Goal: Task Accomplishment & Management: Manage account settings

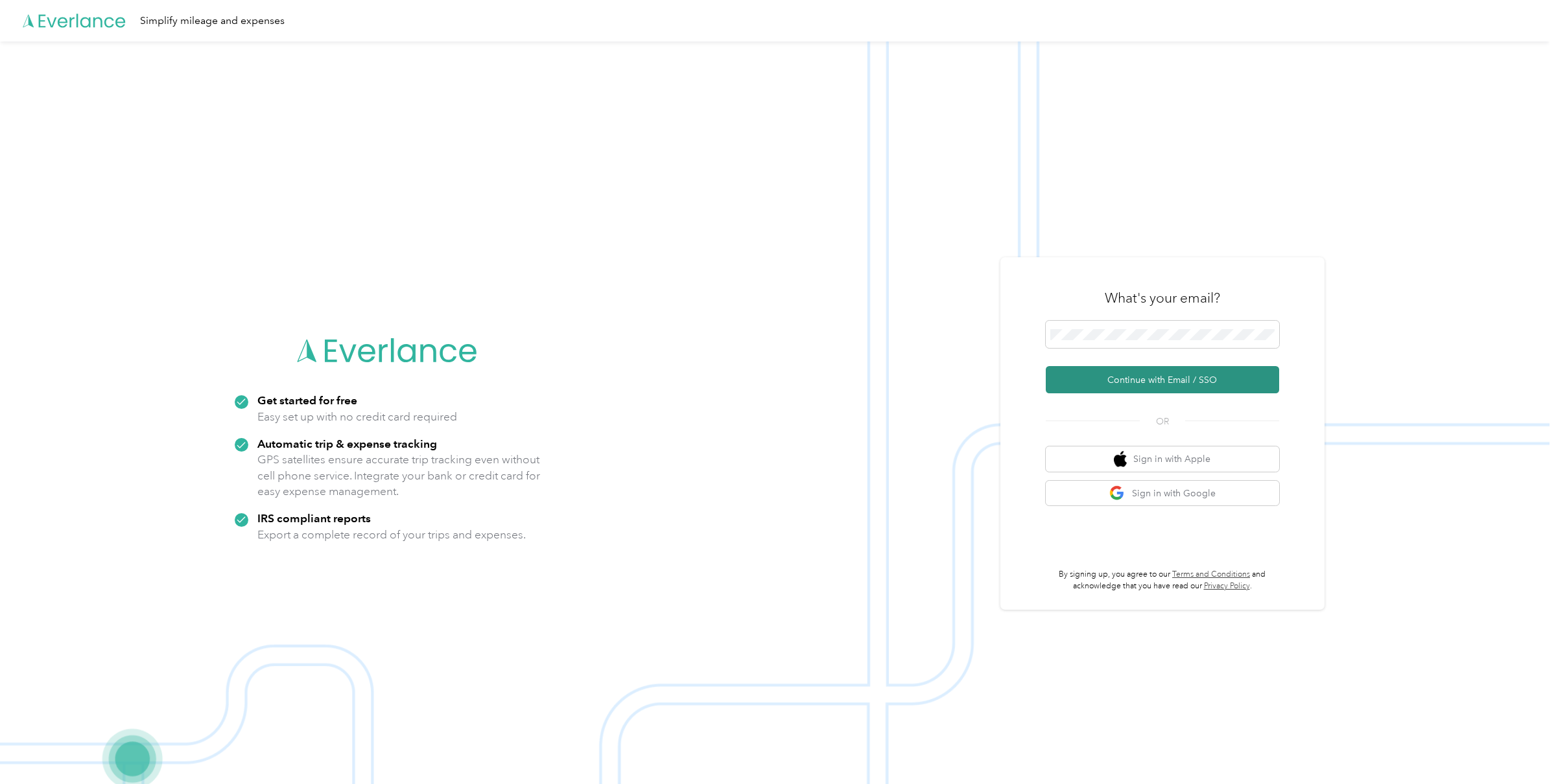
click at [1114, 376] on button "Continue with Email / SSO" at bounding box center [1162, 380] width 234 height 28
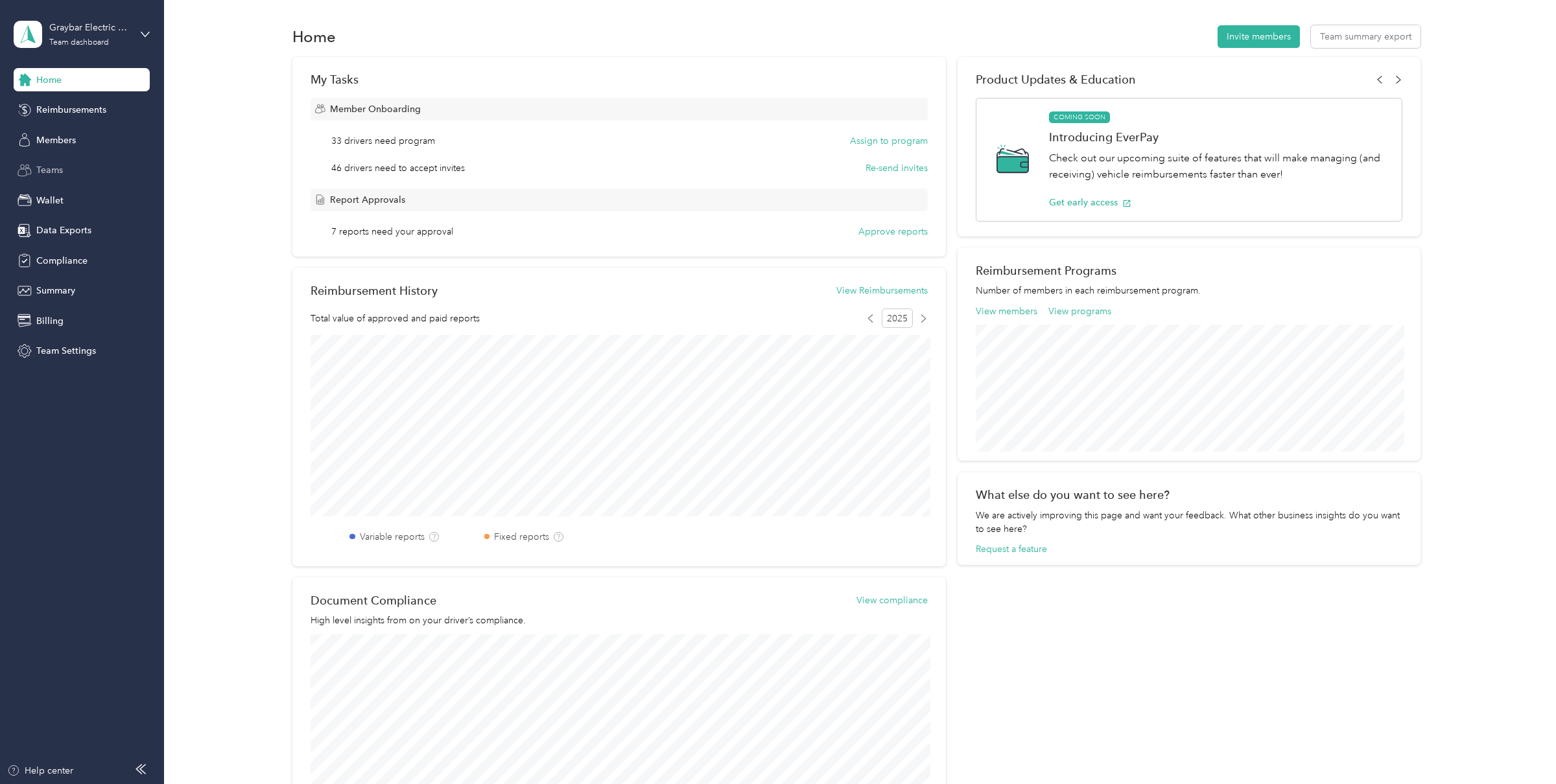
click at [65, 170] on div "Teams" at bounding box center [82, 170] width 136 height 23
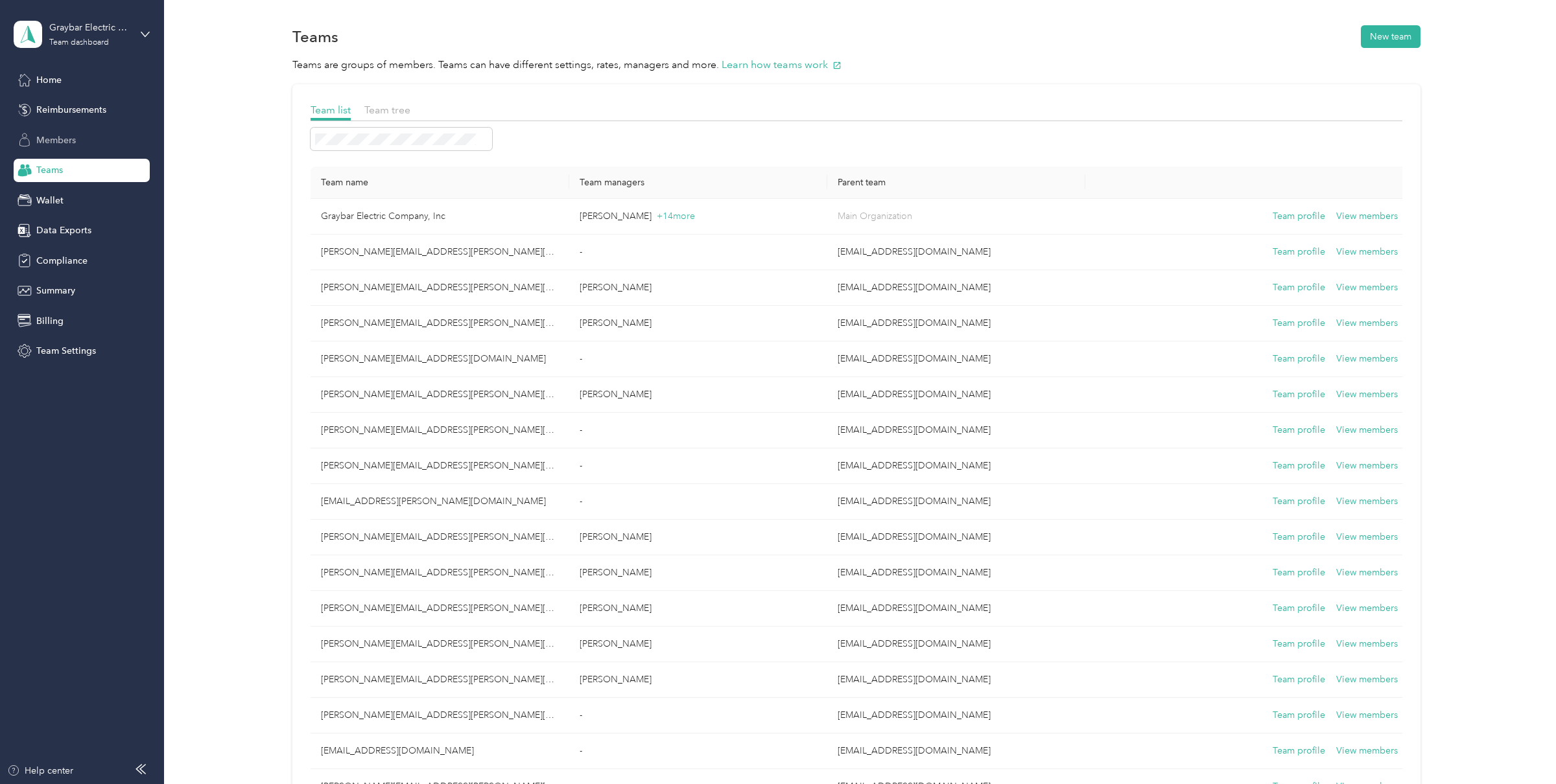
click at [64, 140] on span "Members" at bounding box center [56, 141] width 40 height 14
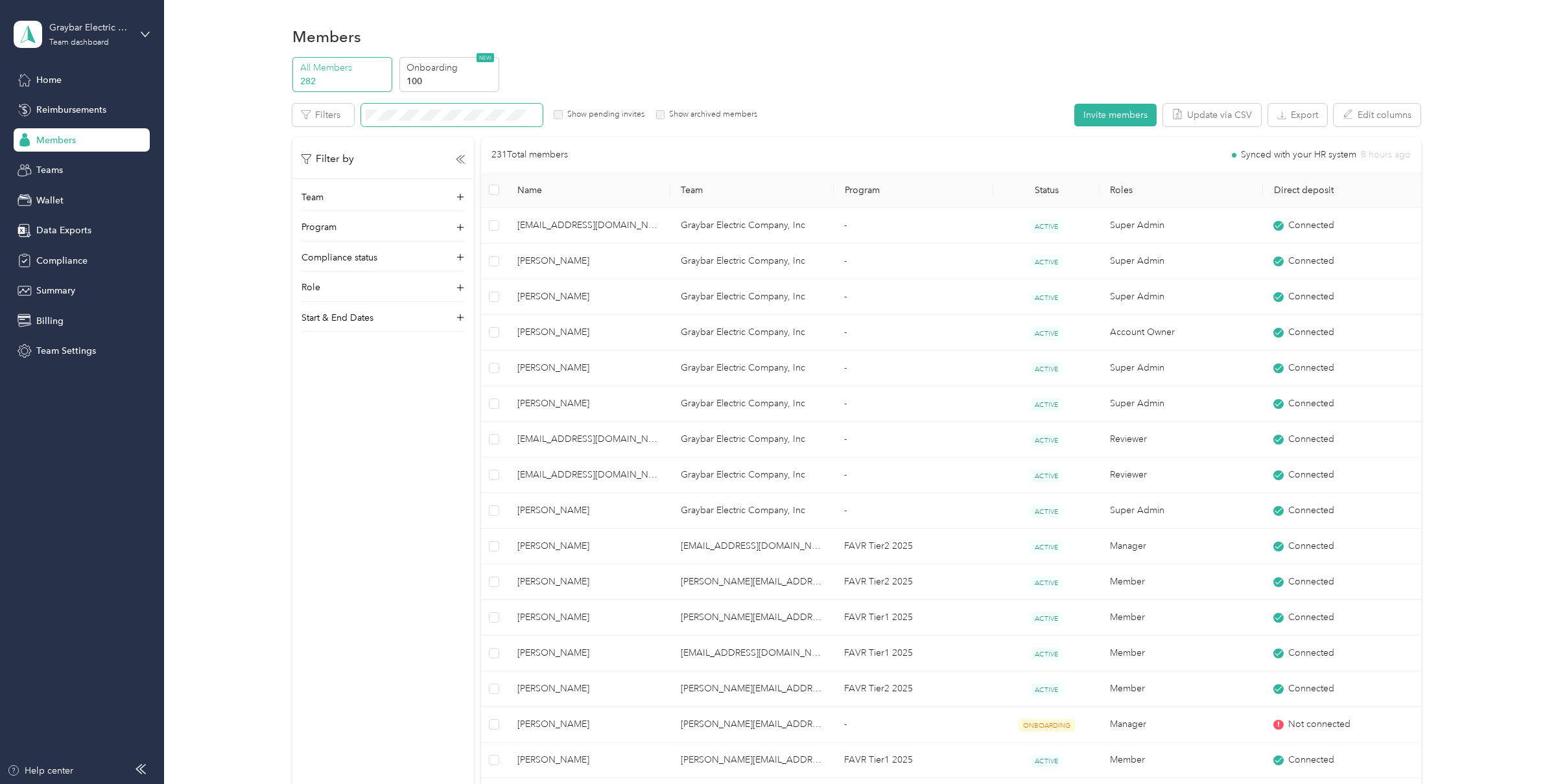
click at [435, 106] on span at bounding box center [452, 115] width 181 height 22
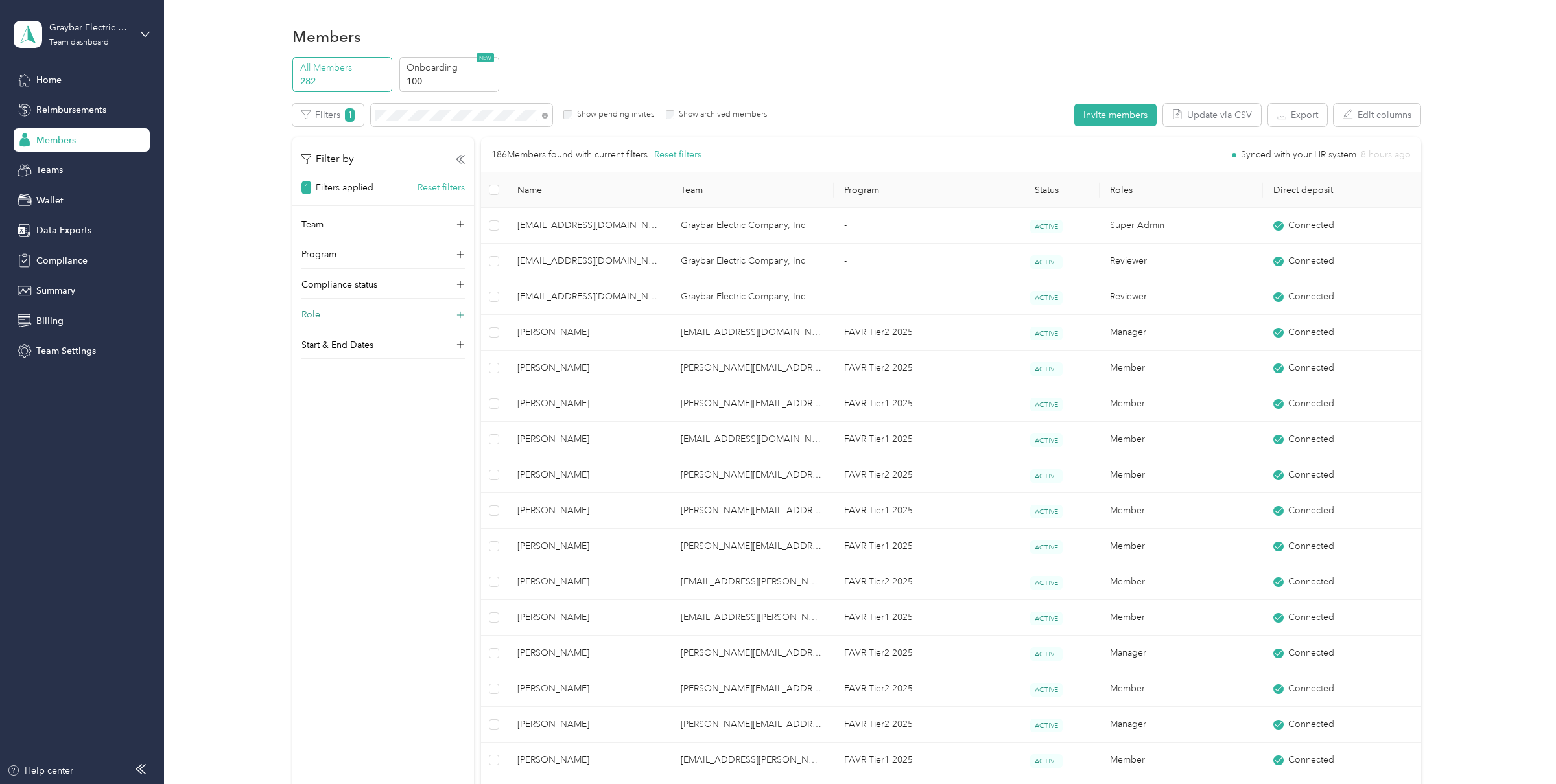
click at [391, 321] on div "Role" at bounding box center [382, 318] width 163 height 21
click at [361, 420] on div "Super Admin" at bounding box center [378, 417] width 154 height 12
click at [350, 418] on label "Super Admin" at bounding box center [336, 417] width 50 height 12
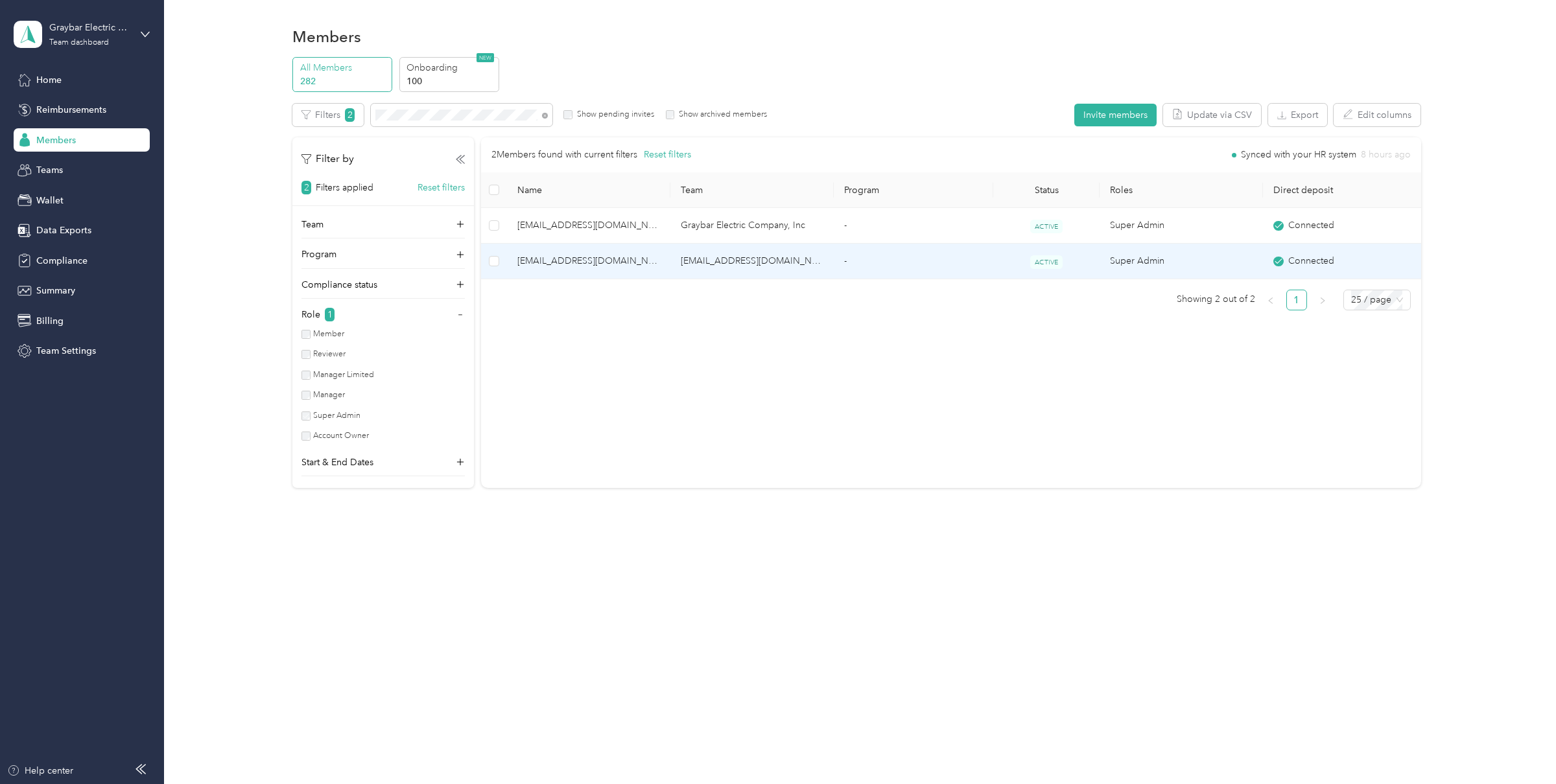
click at [601, 265] on span "[EMAIL_ADDRESS][DOMAIN_NAME]" at bounding box center [588, 261] width 142 height 15
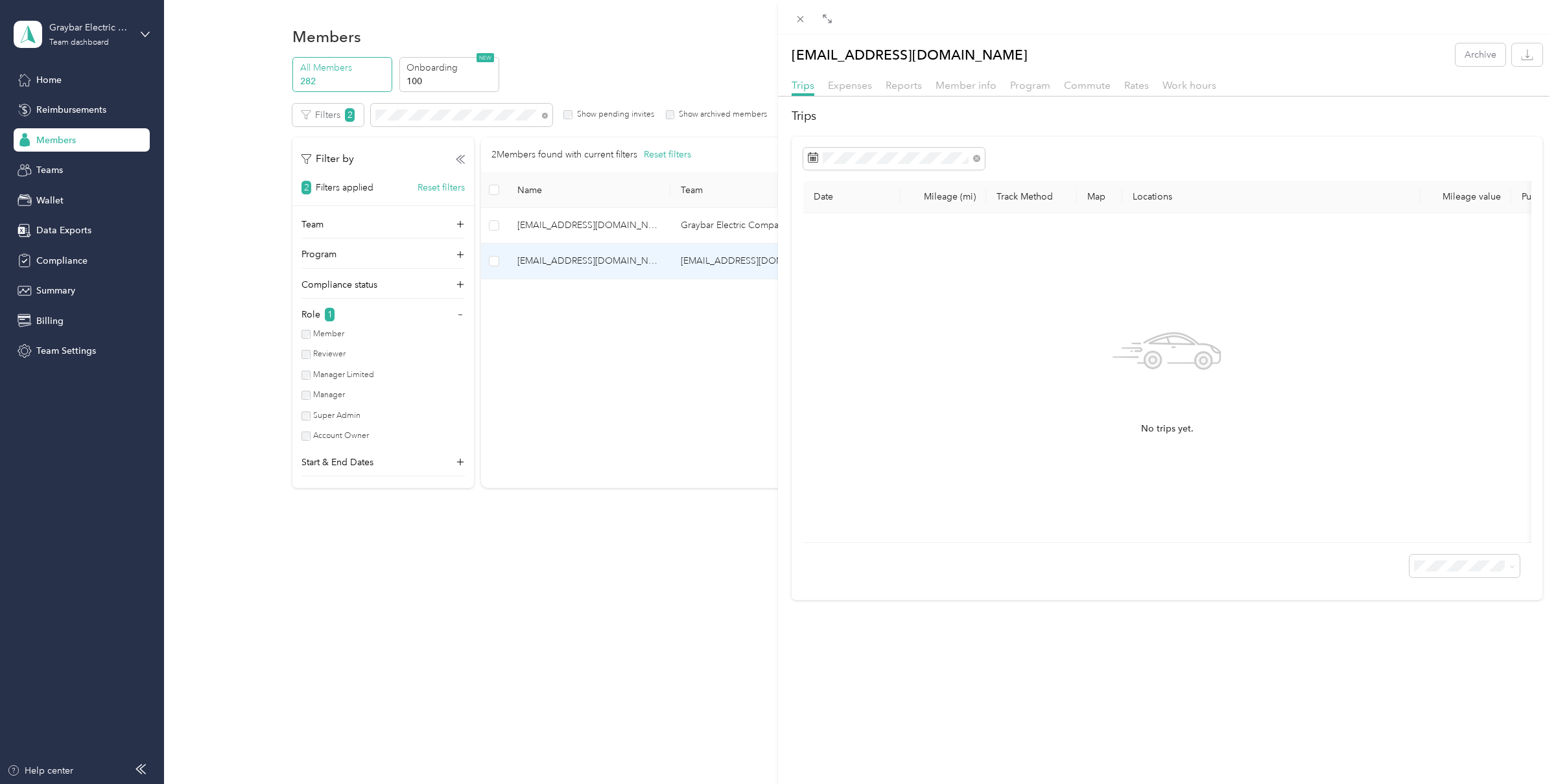
click at [966, 93] on div "Trips Expenses Reports Member info Program Commute Rates Work hours" at bounding box center [1167, 87] width 778 height 19
click at [965, 87] on span "Member info" at bounding box center [965, 85] width 61 height 12
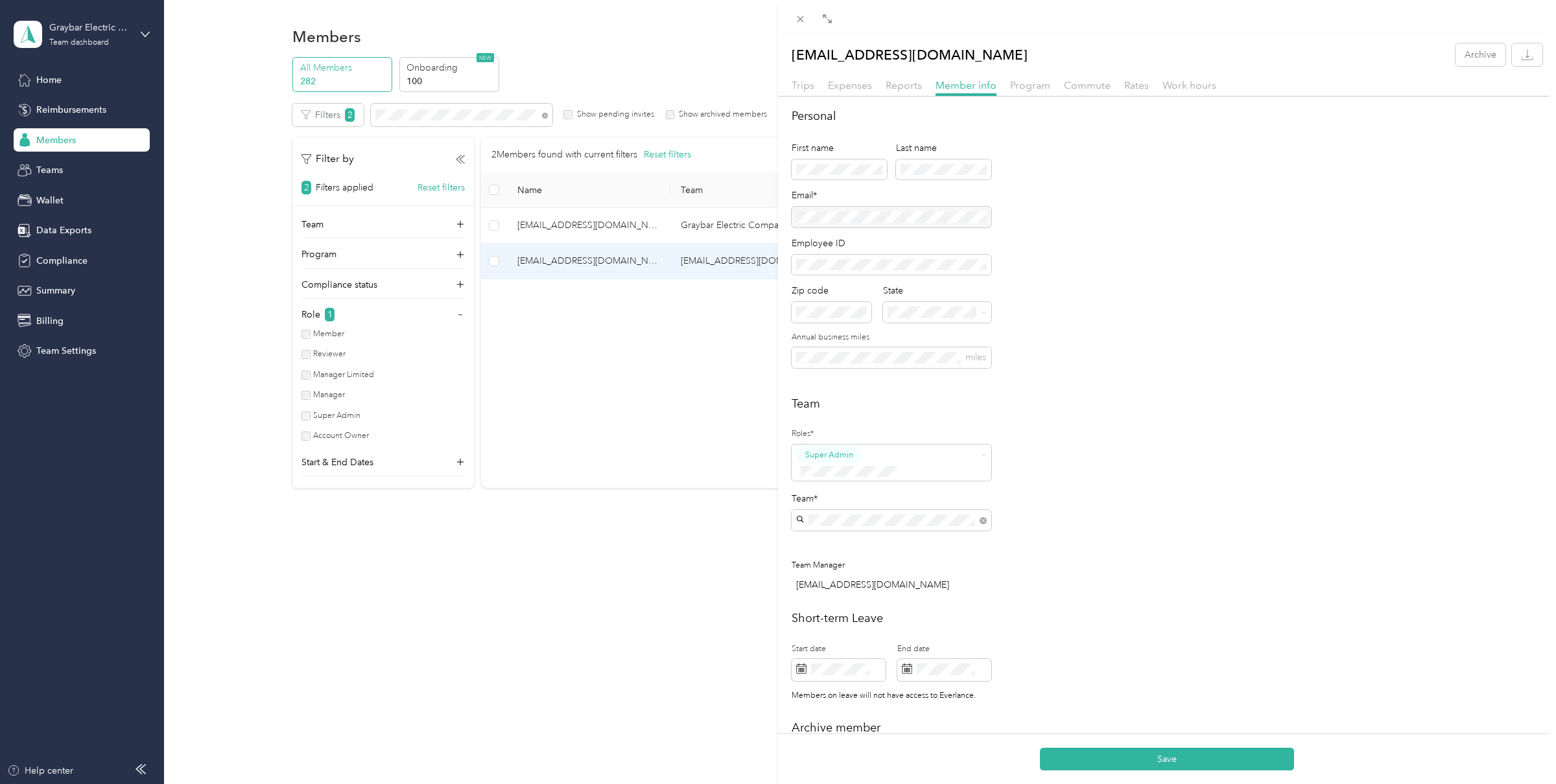
click at [1063, 164] on div "Personal First name Last name Email* Employee ID Zip code State Annual business…" at bounding box center [1167, 246] width 750 height 276
click at [1120, 755] on button "Save" at bounding box center [1166, 759] width 254 height 22
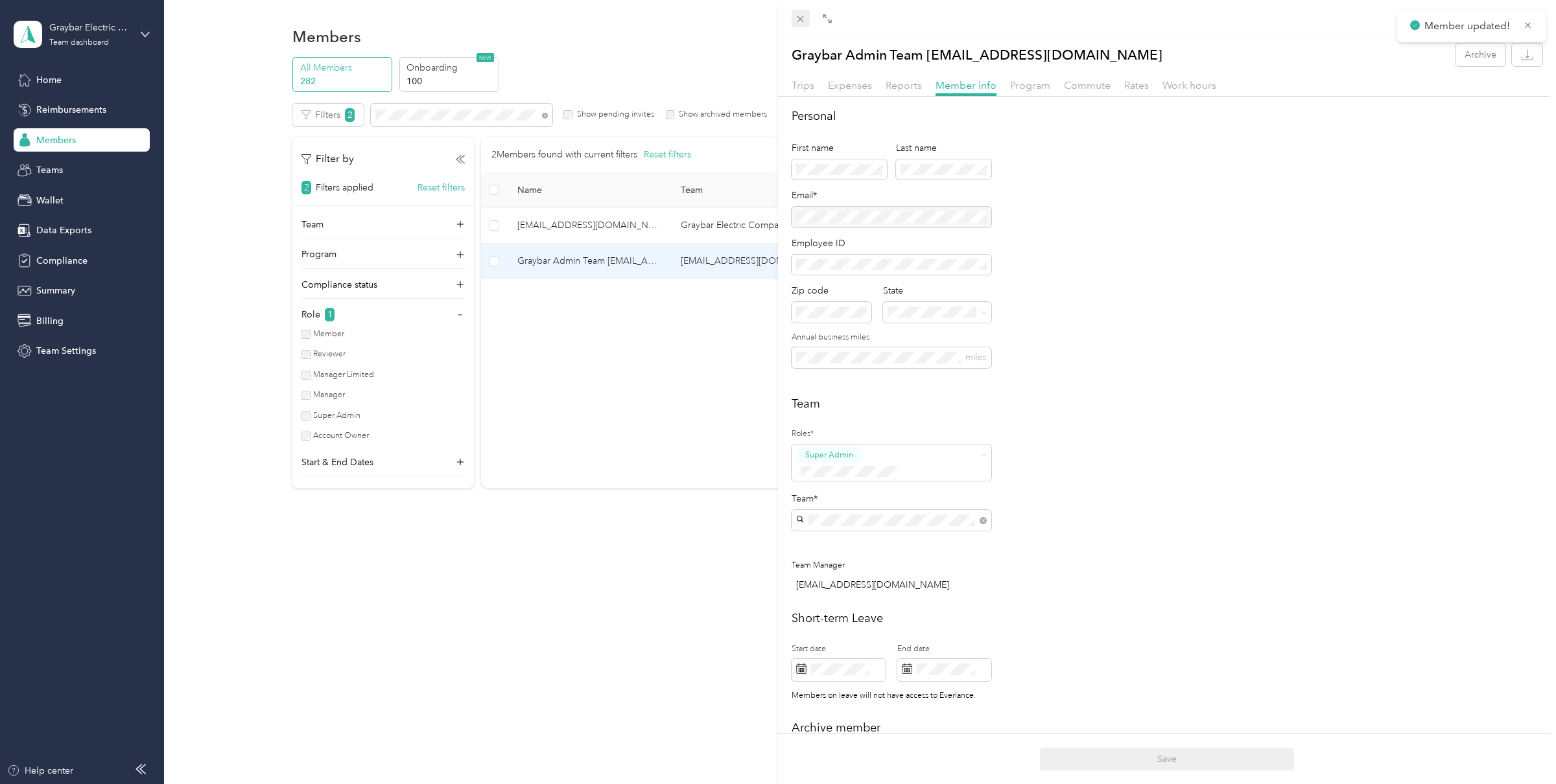
click at [798, 16] on icon at bounding box center [800, 20] width 7 height 7
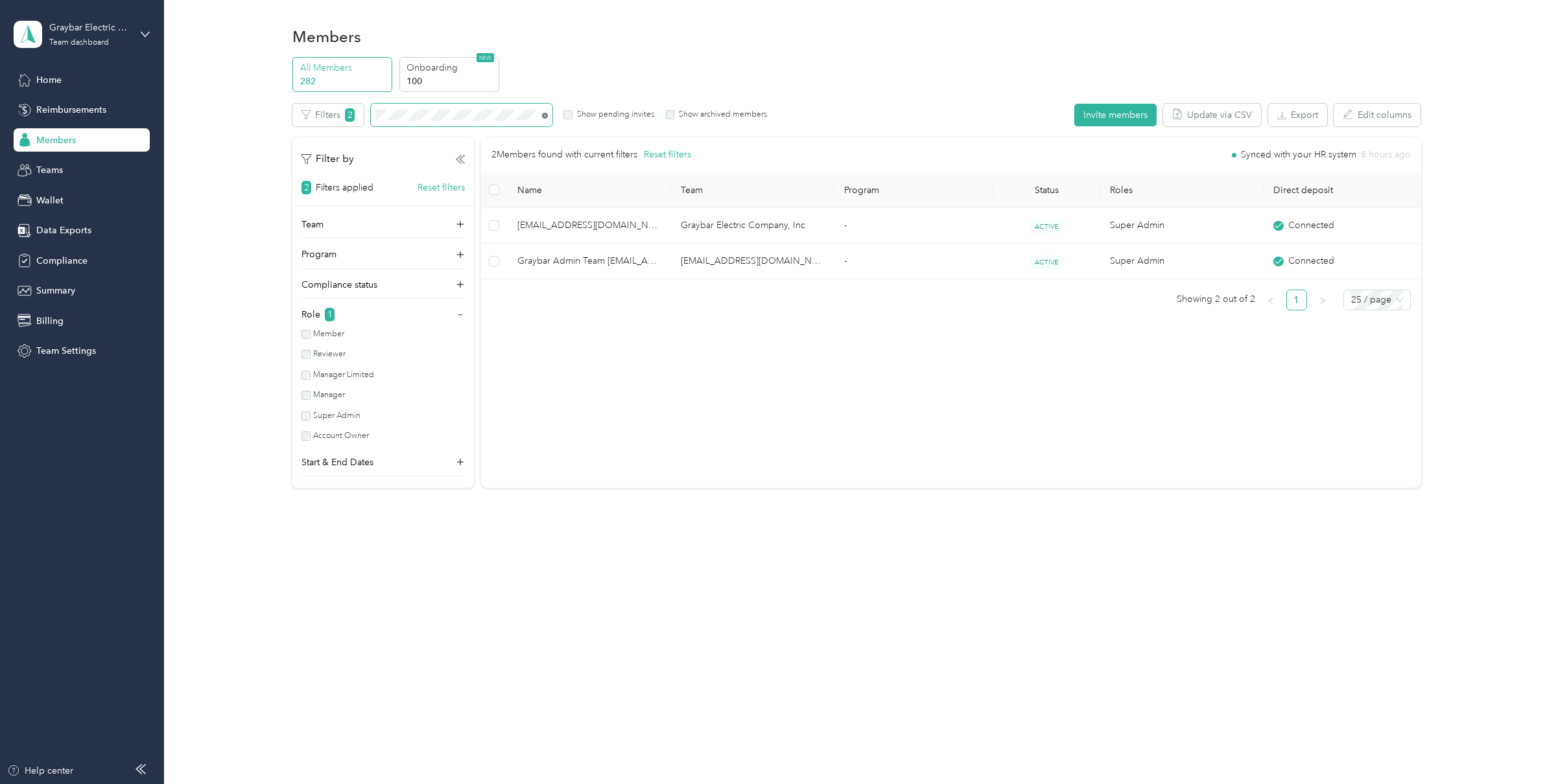
click at [544, 116] on icon at bounding box center [544, 116] width 6 height 6
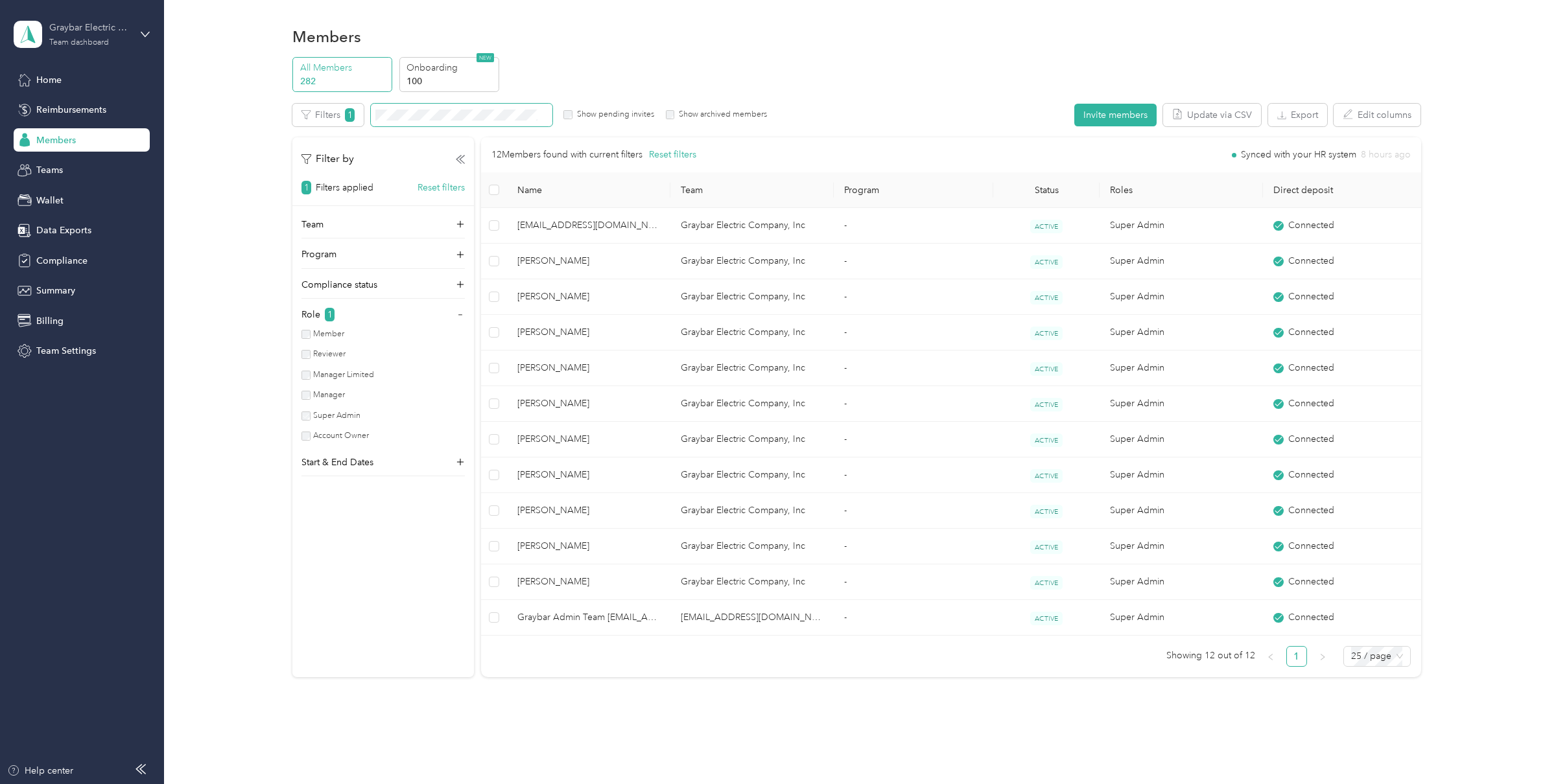
click at [93, 39] on div "Team dashboard" at bounding box center [78, 42] width 60 height 8
click at [246, 19] on div "Members All Members 282 Onboarding 100 NEW Edit role Edit team Edit program Exp…" at bounding box center [856, 379] width 1385 height 759
click at [109, 32] on div "Graybar Electric Company, Inc" at bounding box center [90, 28] width 81 height 14
click at [59, 171] on div "You’re signed in as [EMAIL_ADDRESS][DOMAIN_NAME] Team dashboard Personal dashbo…" at bounding box center [150, 119] width 273 height 132
click at [79, 43] on div "Team dashboard" at bounding box center [78, 42] width 60 height 8
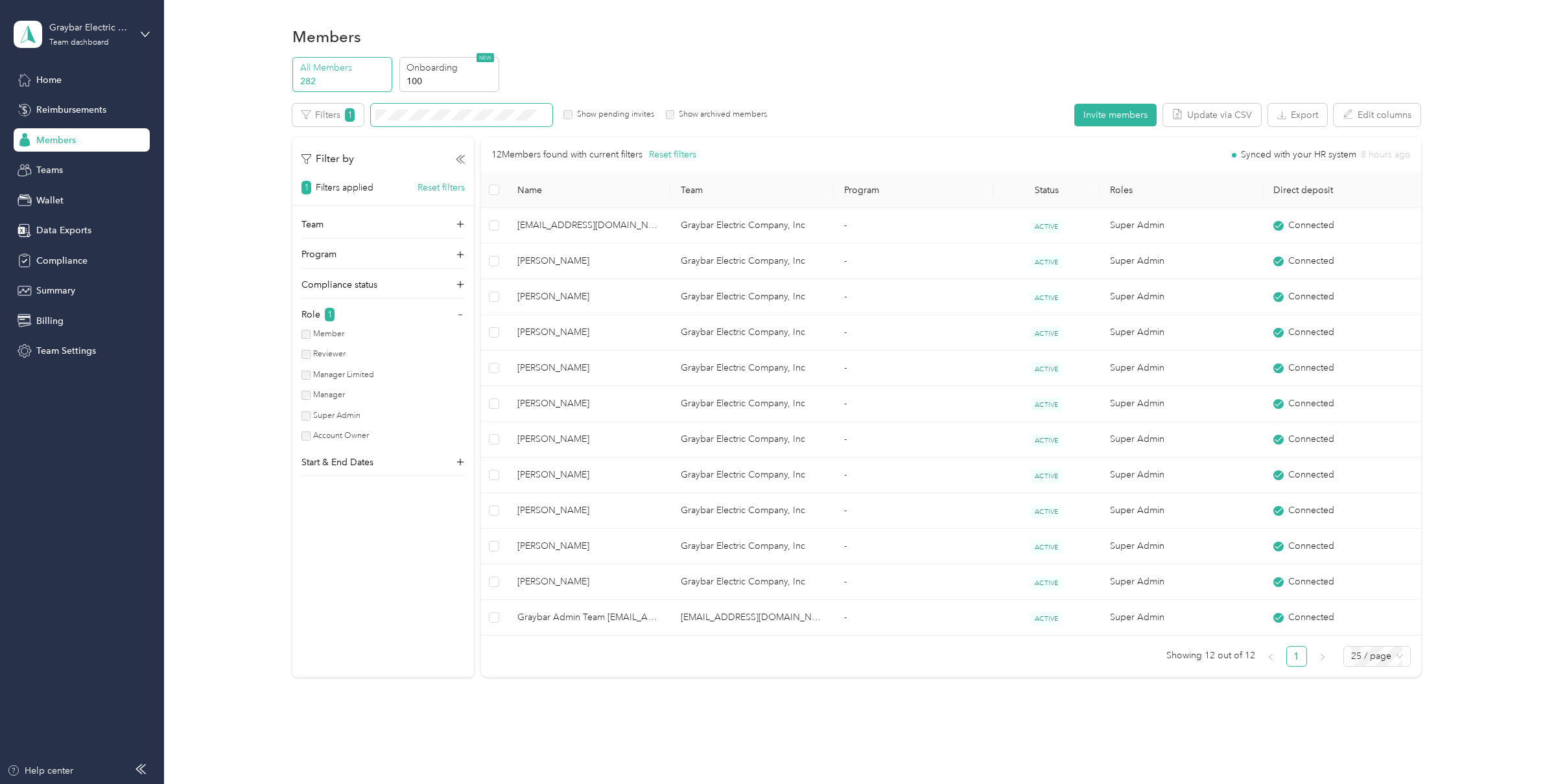
click at [59, 165] on div "Log out" at bounding box center [50, 166] width 50 height 14
